Goal: Navigation & Orientation: Find specific page/section

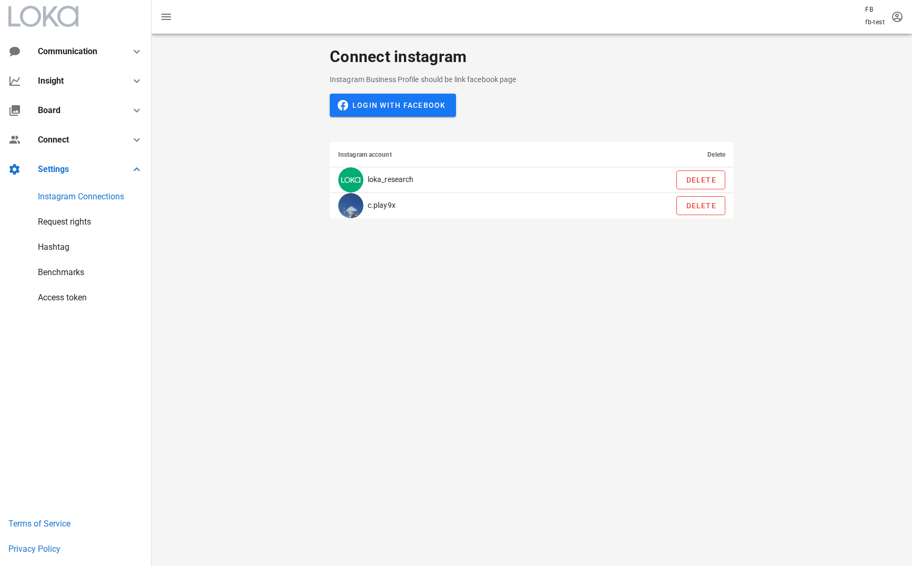
click at [268, 171] on div "Connect instagram Instagram Business Profile should be link facebook page Login…" at bounding box center [531, 133] width 760 height 199
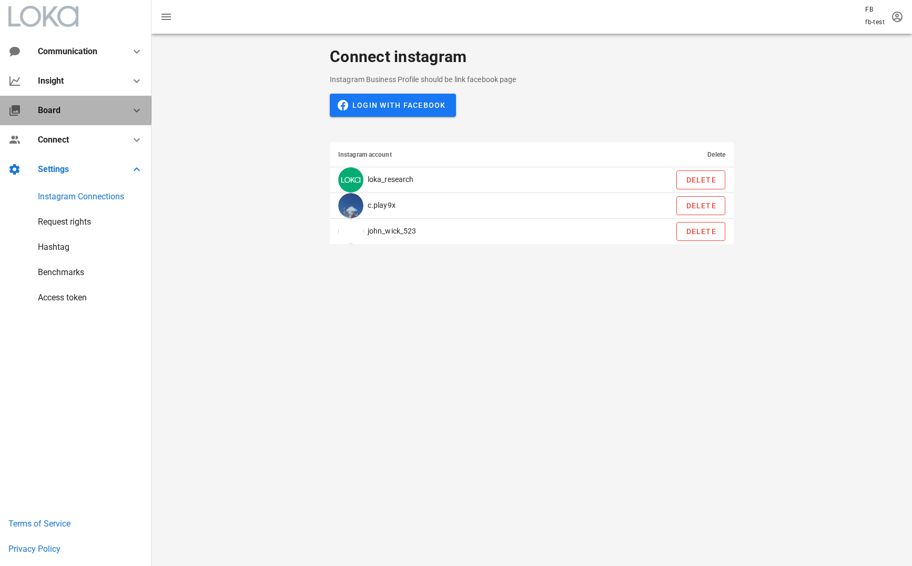
click at [104, 112] on div "Board" at bounding box center [78, 110] width 80 height 10
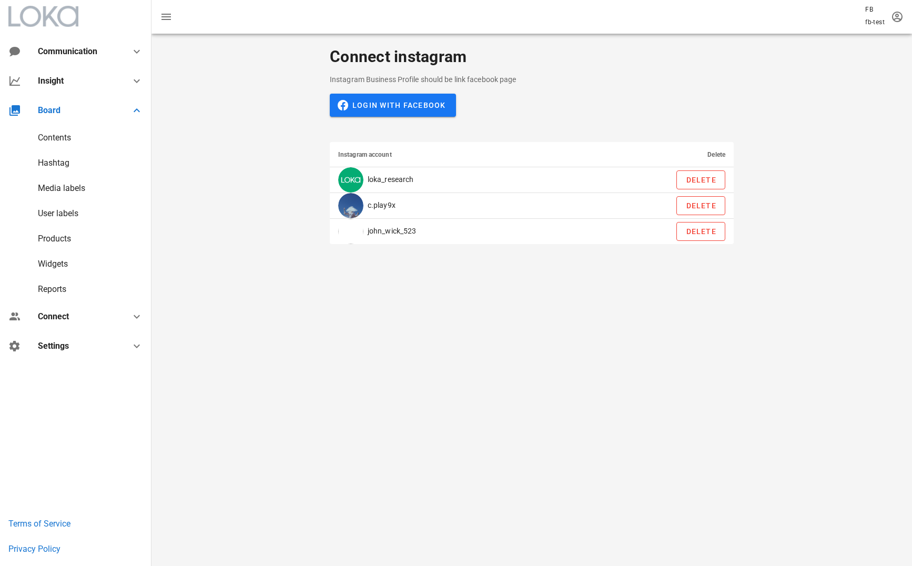
click at [70, 139] on div "Contents" at bounding box center [54, 138] width 33 height 10
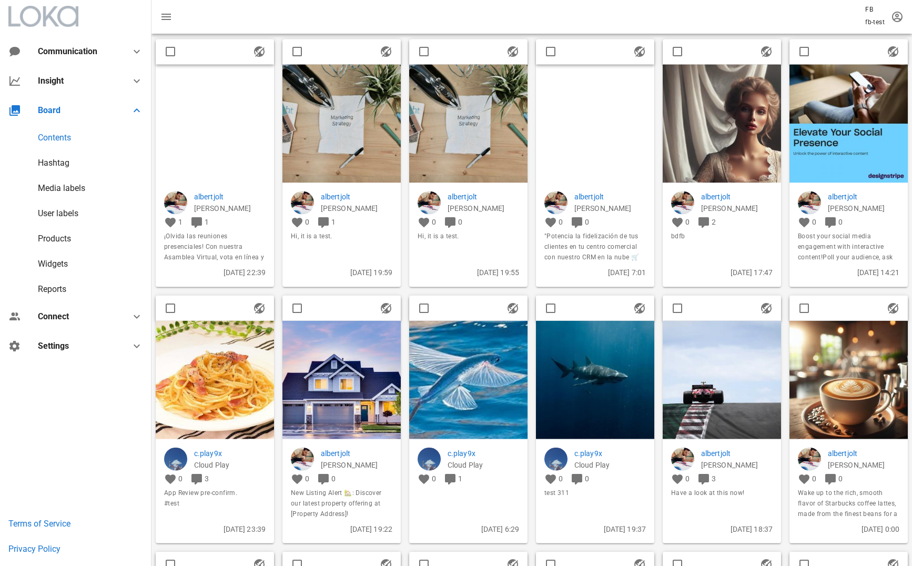
scroll to position [2103, 0]
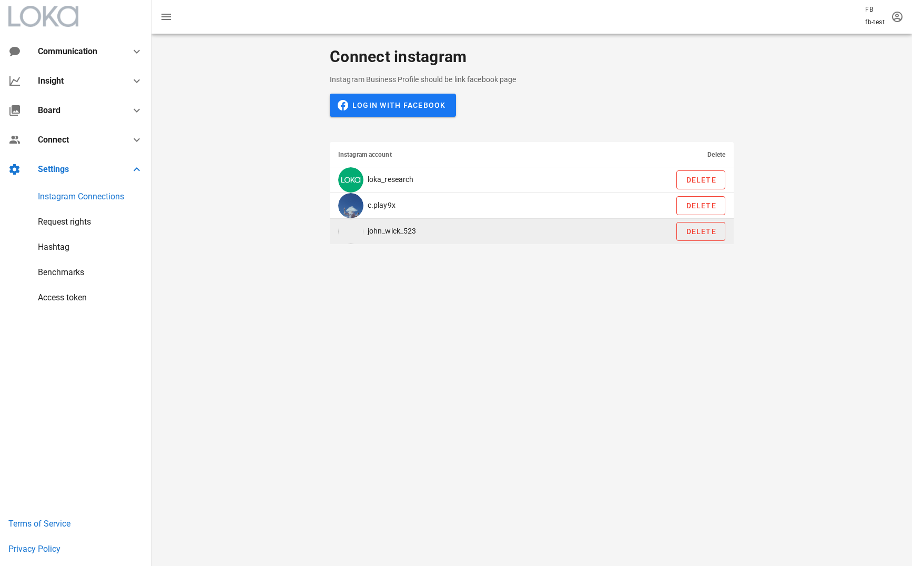
drag, startPoint x: 424, startPoint y: 232, endPoint x: 371, endPoint y: 232, distance: 53.6
click at [370, 232] on td "john_wick_523" at bounding box center [449, 231] width 239 height 25
click at [423, 233] on td "john_wick_523" at bounding box center [449, 231] width 239 height 25
drag, startPoint x: 424, startPoint y: 233, endPoint x: 368, endPoint y: 233, distance: 56.3
click at [368, 233] on td "john_wick_523" at bounding box center [449, 231] width 239 height 25
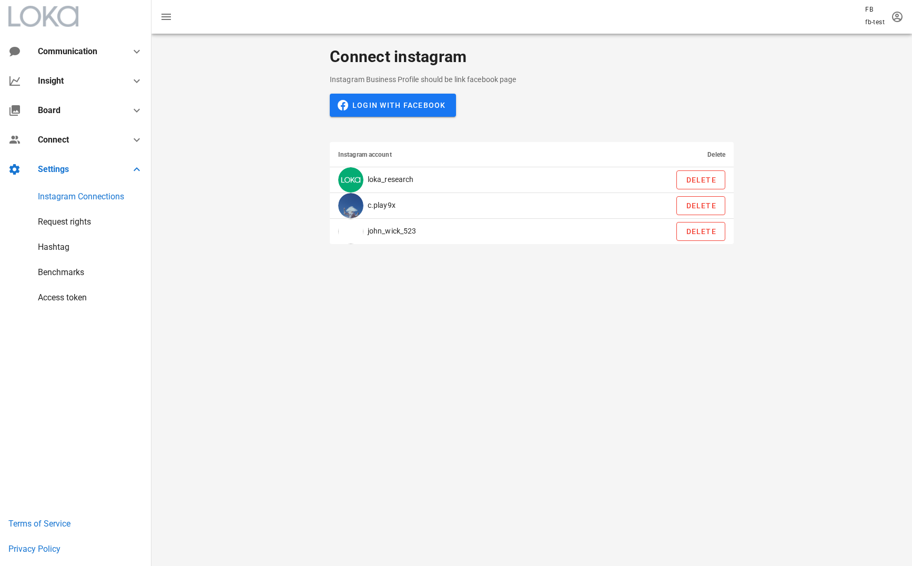
copy td "john_wick_523"
click at [74, 121] on div "Board" at bounding box center [75, 110] width 151 height 29
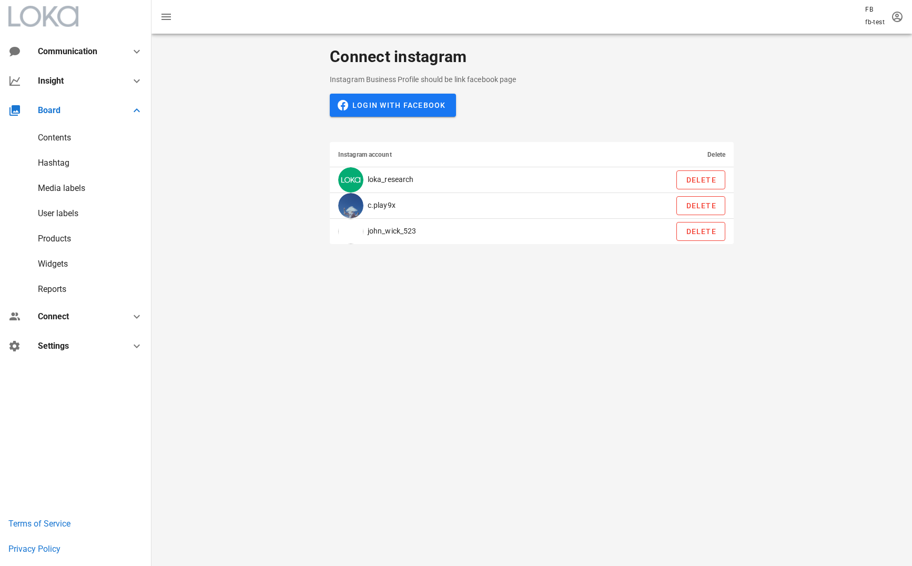
click at [61, 139] on div "Contents" at bounding box center [54, 138] width 33 height 10
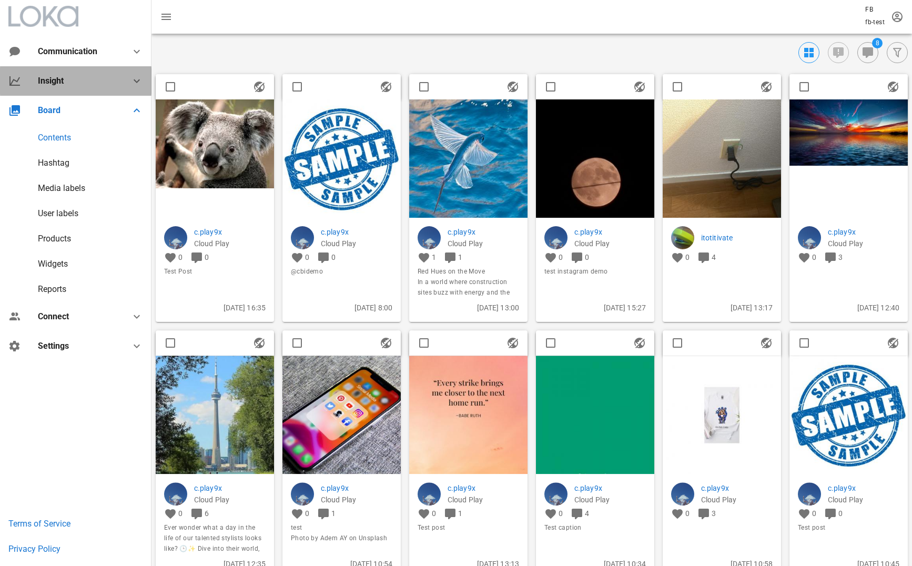
click at [95, 83] on div "Insight" at bounding box center [78, 81] width 80 height 10
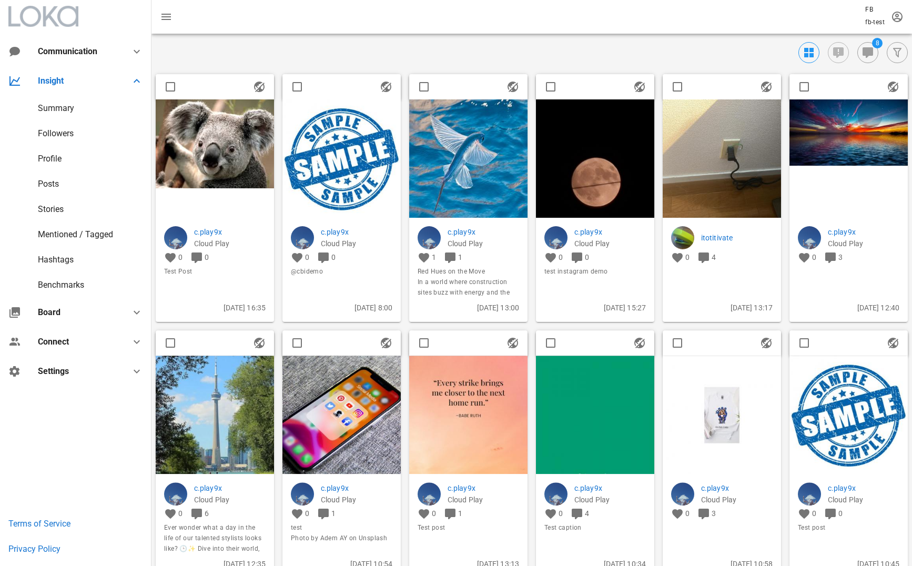
click at [67, 108] on div "Summary" at bounding box center [56, 108] width 36 height 10
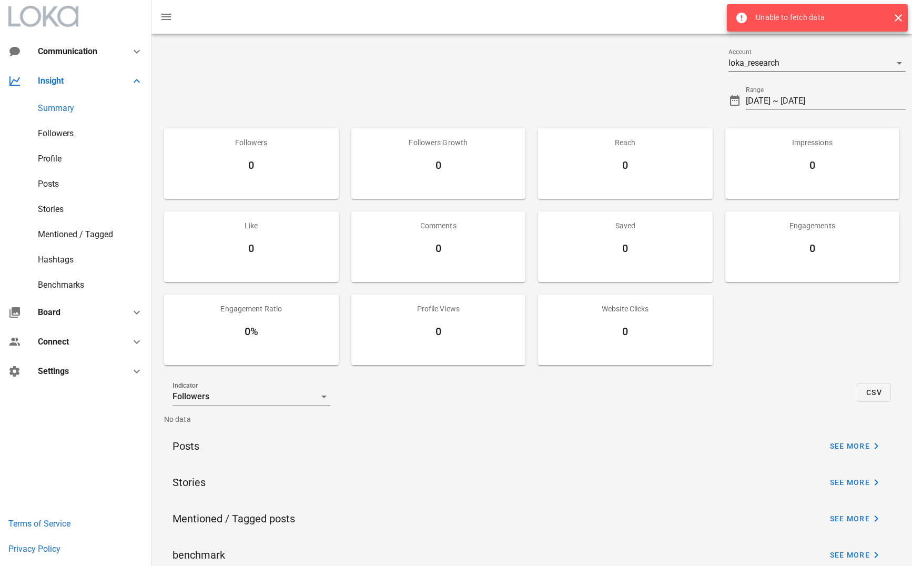
click at [864, 60] on div "loka_research" at bounding box center [809, 63] width 163 height 17
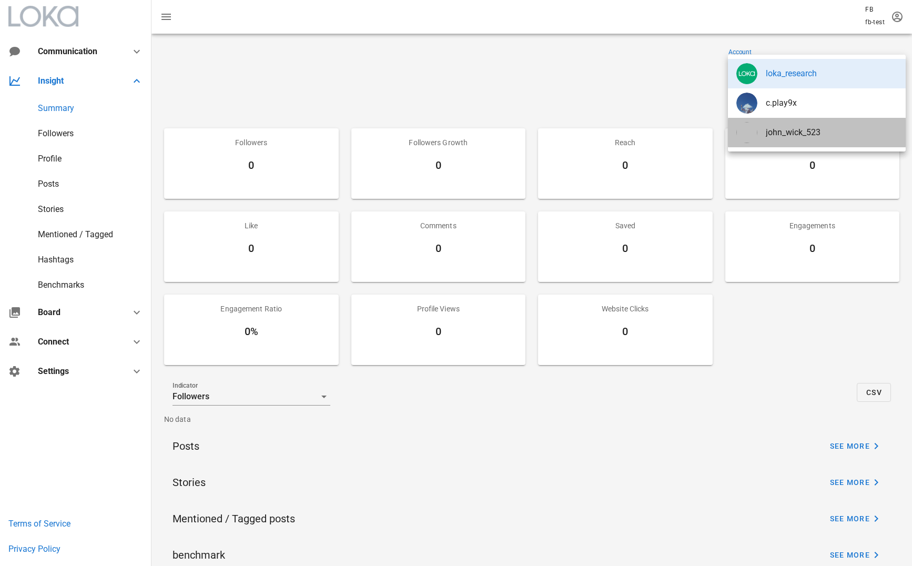
click at [844, 140] on div "john_wick_523" at bounding box center [817, 132] width 178 height 29
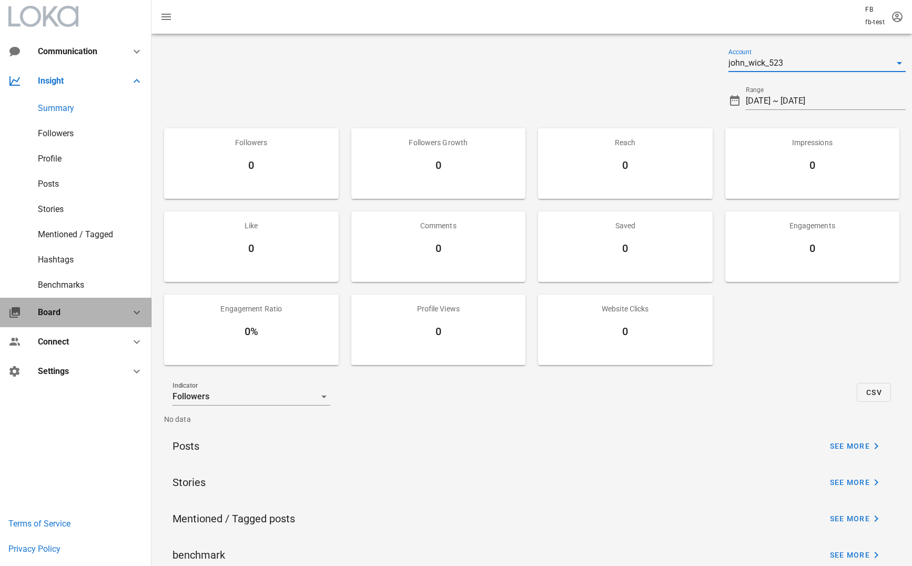
click at [58, 314] on div "Board" at bounding box center [78, 312] width 80 height 10
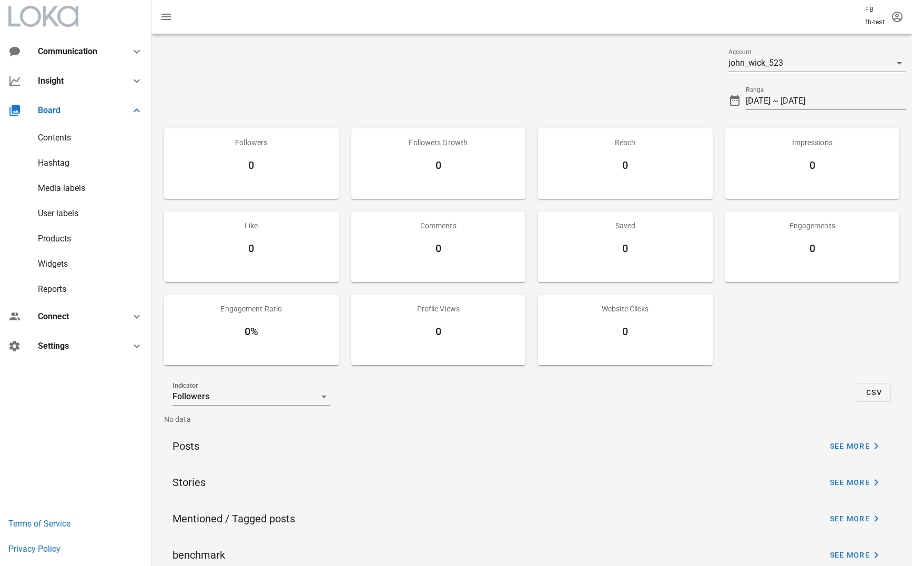
click at [63, 139] on div "Contents" at bounding box center [54, 138] width 33 height 10
